Goal: Information Seeking & Learning: Learn about a topic

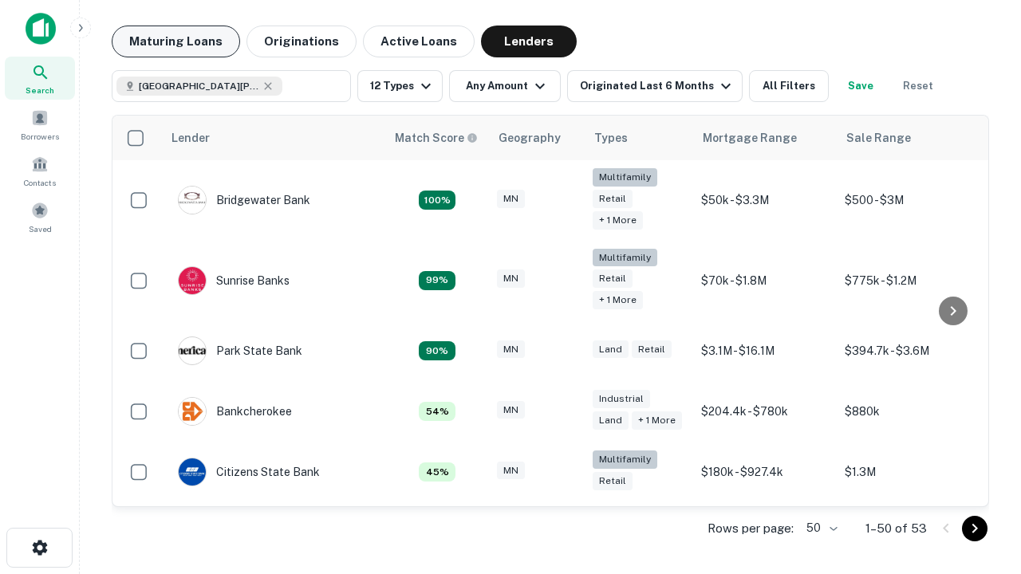
click at [176, 41] on button "Maturing Loans" at bounding box center [176, 42] width 128 height 32
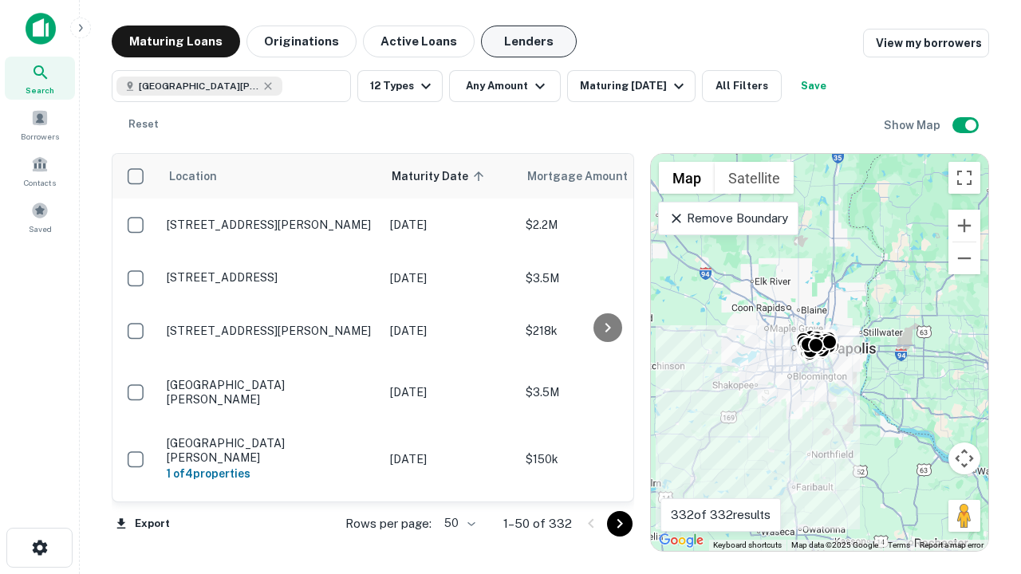
click at [529, 41] on button "Lenders" at bounding box center [529, 42] width 96 height 32
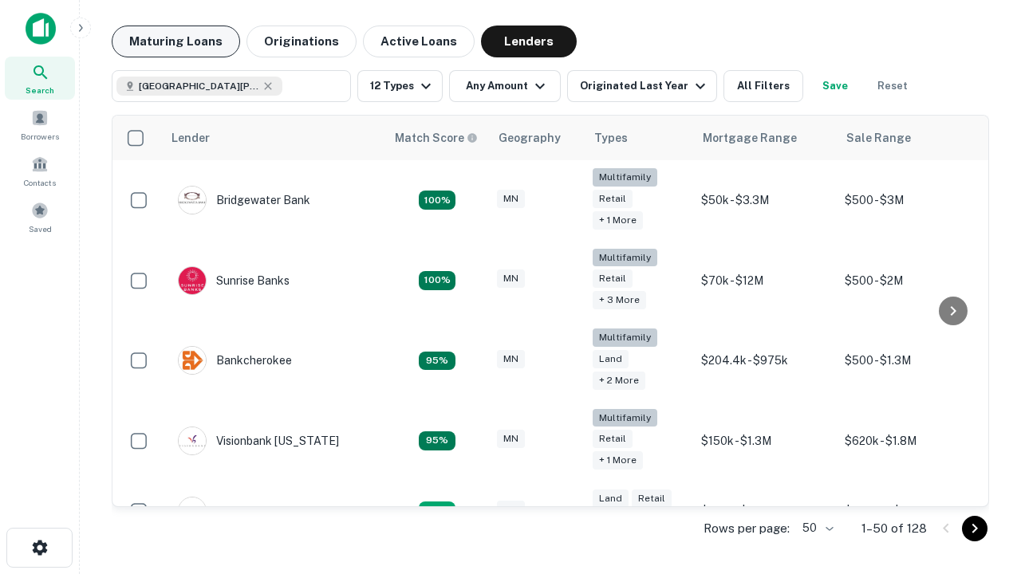
click at [176, 41] on button "Maturing Loans" at bounding box center [176, 42] width 128 height 32
